Goal: Find specific page/section: Find specific page/section

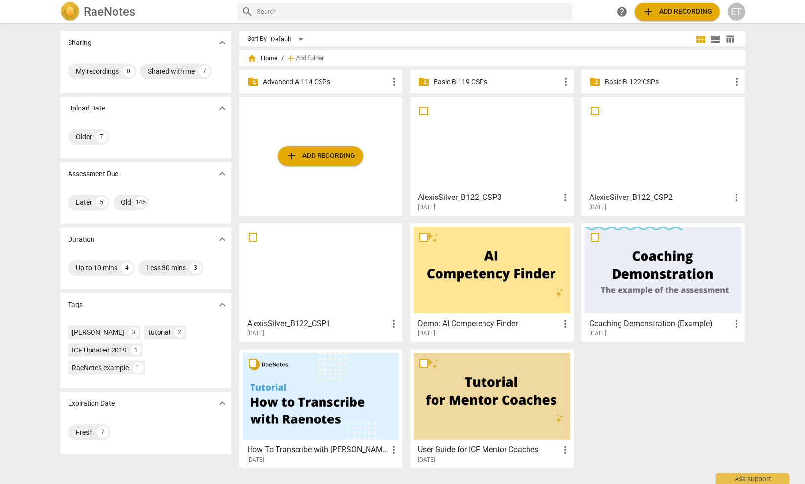
click at [300, 78] on p "Advanced A-114 CSPs" at bounding box center [326, 82] width 126 height 10
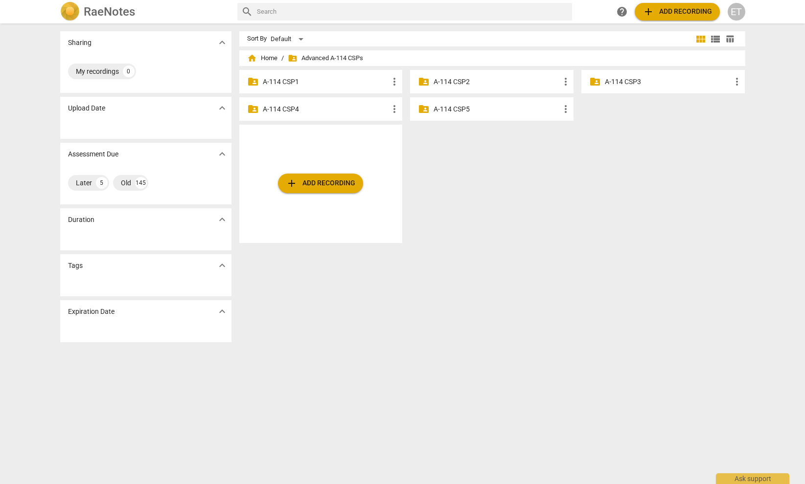
click at [630, 80] on p "A-114 CSP3" at bounding box center [668, 82] width 126 height 10
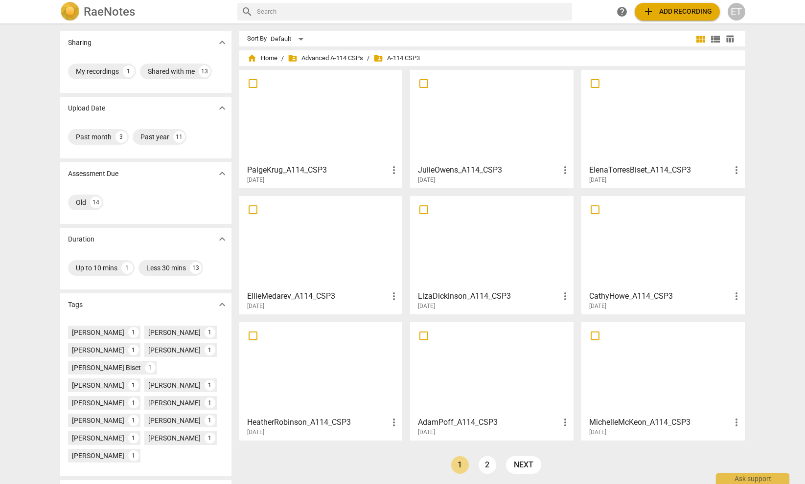
click at [633, 113] on div at bounding box center [663, 116] width 157 height 87
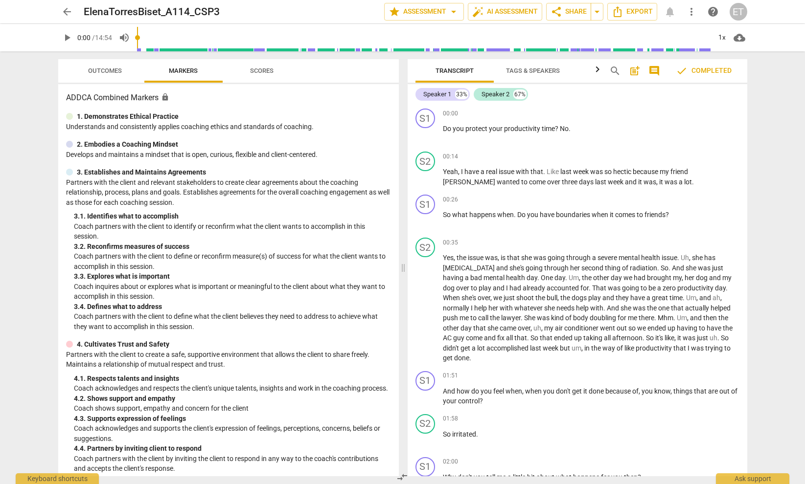
click at [103, 70] on span "Outcomes" at bounding box center [105, 70] width 34 height 7
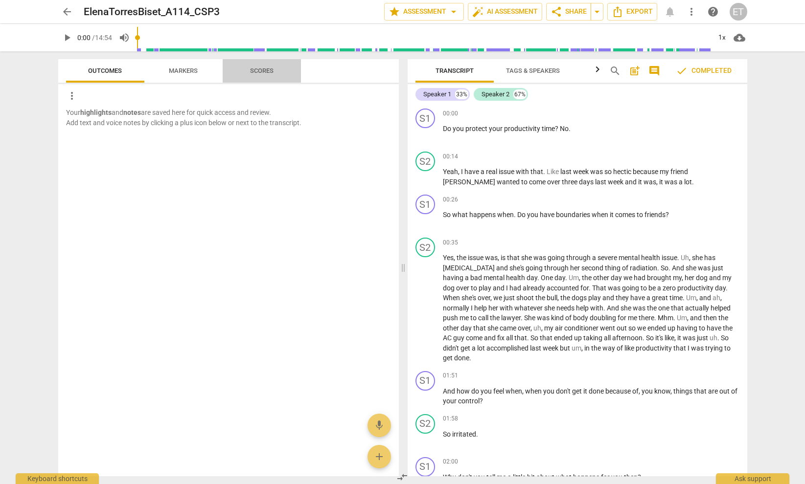
click at [255, 69] on span "Scores" at bounding box center [261, 70] width 23 height 7
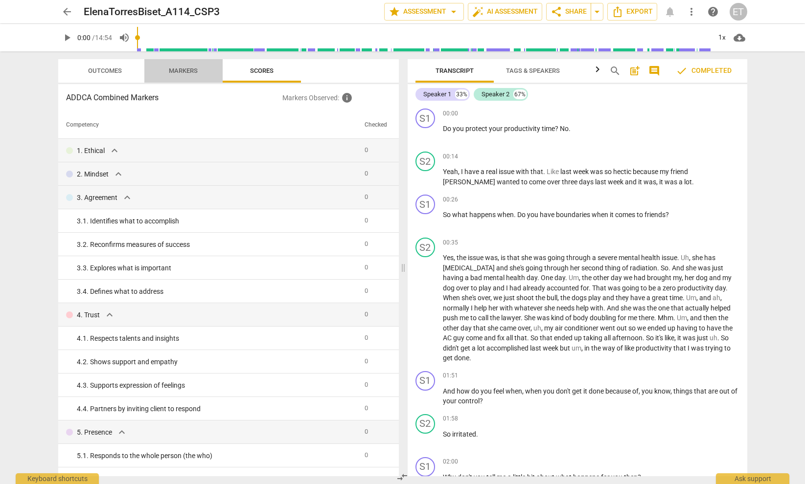
click at [186, 67] on span "Markers" at bounding box center [183, 71] width 52 height 13
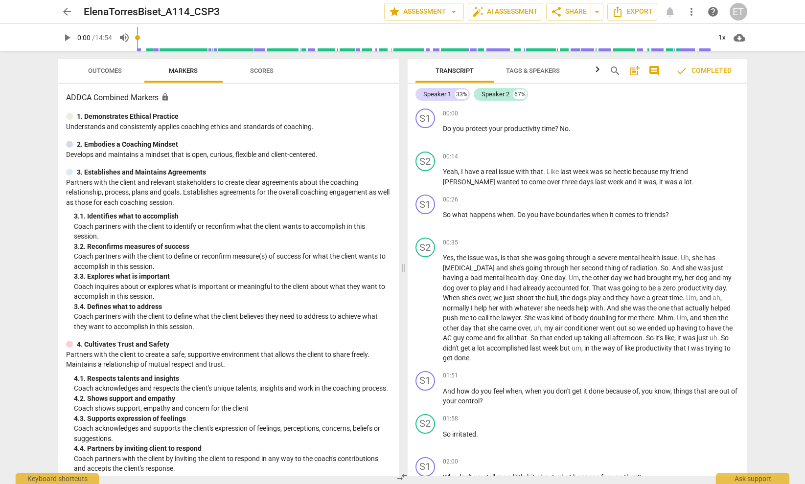
click at [67, 10] on span "arrow_back" at bounding box center [67, 12] width 12 height 12
